Goal: Transaction & Acquisition: Purchase product/service

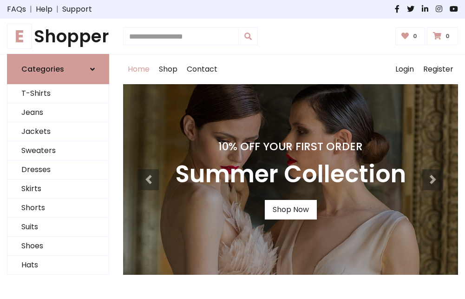
click at [232, 149] on h4 "10% Off Your First Order" at bounding box center [290, 146] width 231 height 13
click at [290, 210] on link "Shop Now" at bounding box center [291, 210] width 52 height 20
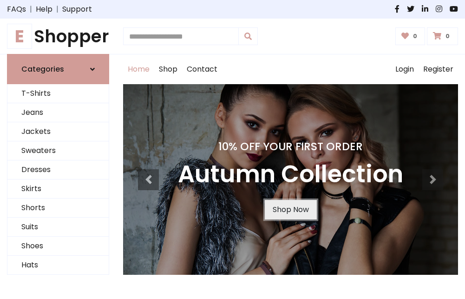
click at [290, 210] on link "Shop Now" at bounding box center [291, 210] width 52 height 20
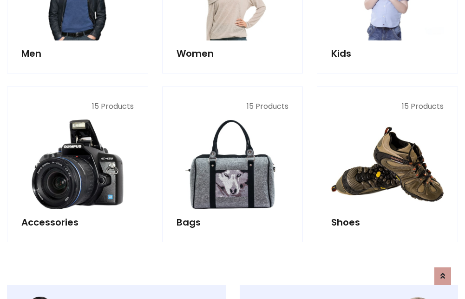
scroll to position [927, 0]
